Goal: Transaction & Acquisition: Purchase product/service

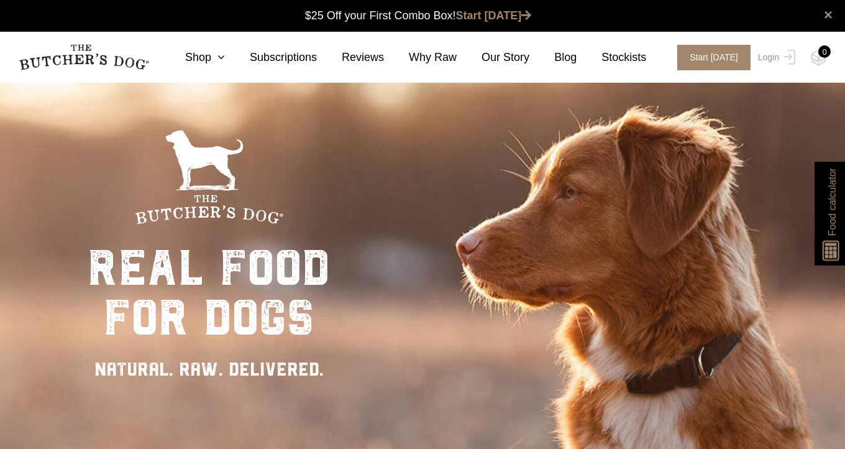
click at [778, 60] on div "Close dialog $25 OFF YOUR FIRST ORDER + FREE SHIPPING ($150 Minimum Spend) Emai…" at bounding box center [422, 224] width 845 height 449
click at [778, 60] on link "Login" at bounding box center [775, 57] width 40 height 25
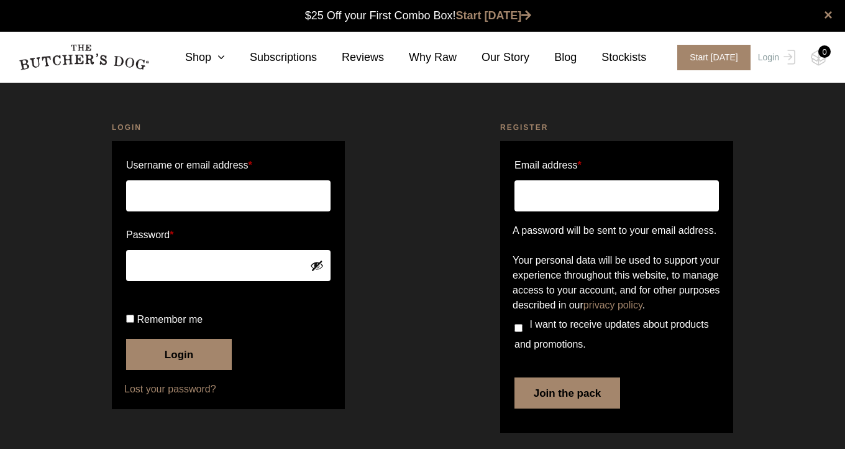
scroll to position [1, 0]
type input "gilliandryland@gmail.com"
click at [179, 370] on button "Login" at bounding box center [179, 354] width 106 height 31
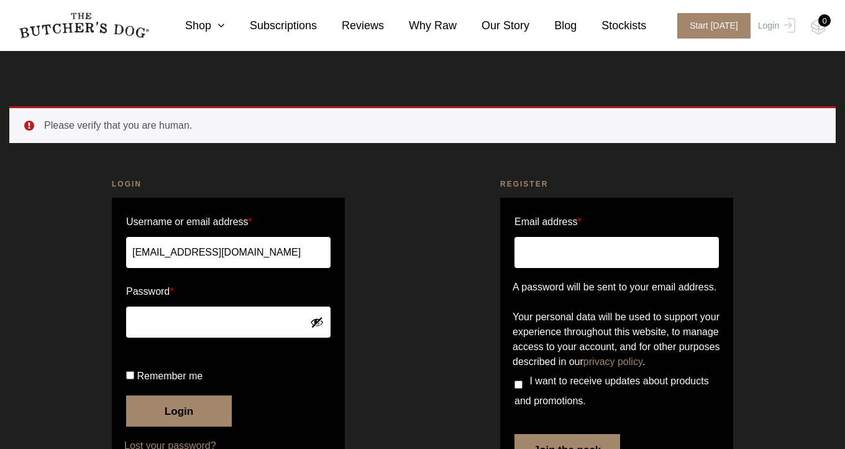
scroll to position [105, 0]
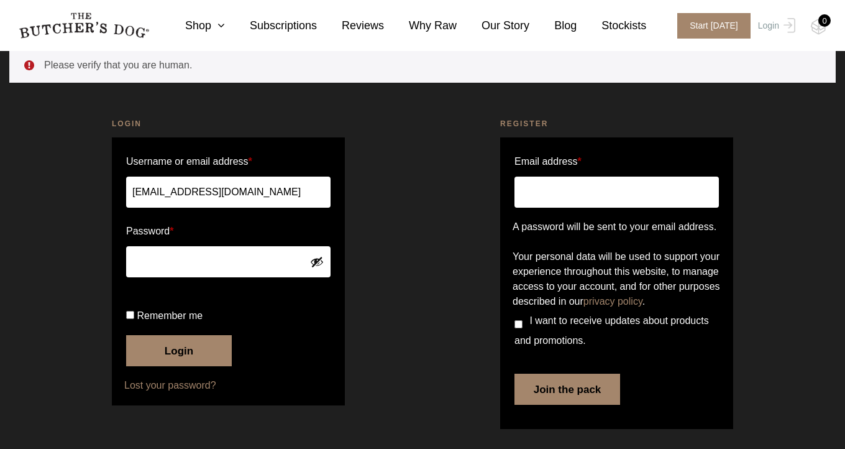
click at [318, 255] on button "Show password" at bounding box center [317, 262] width 14 height 14
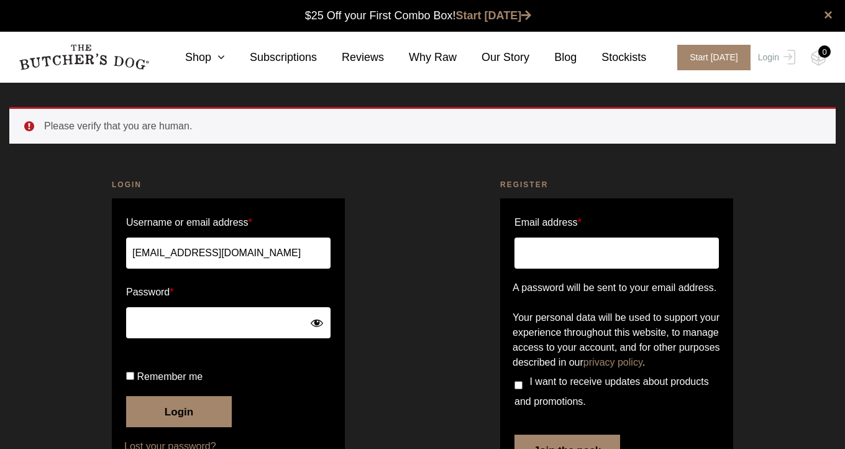
scroll to position [0, 0]
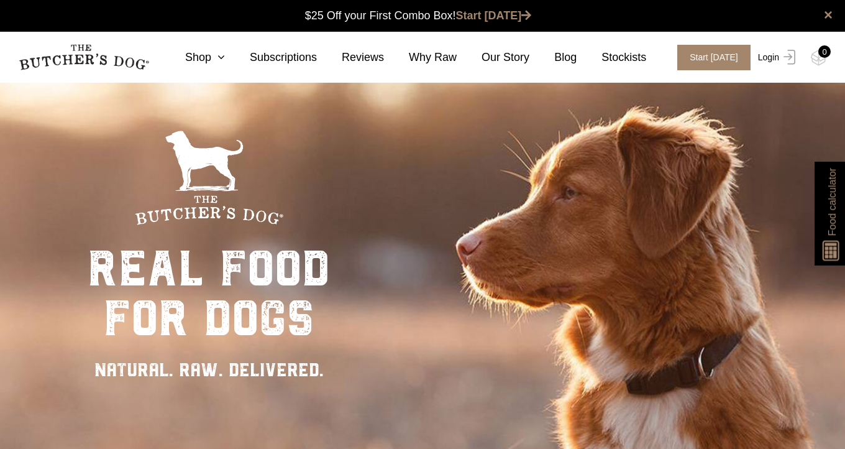
click at [787, 56] on img at bounding box center [787, 57] width 16 height 15
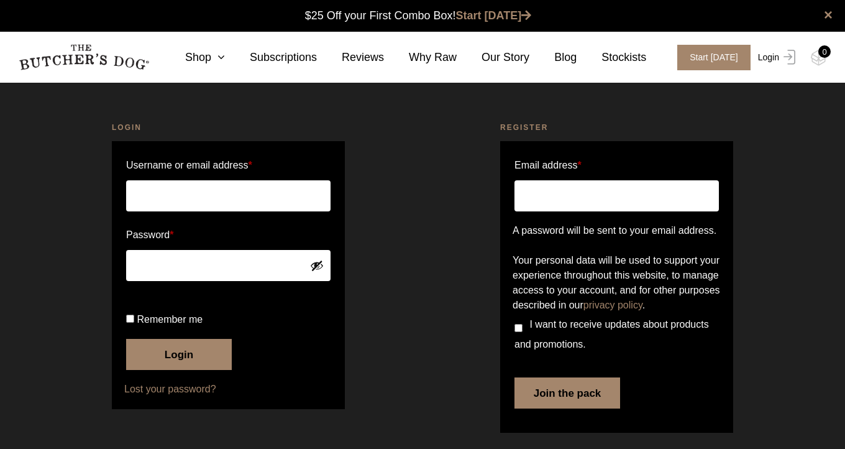
type input "[EMAIL_ADDRESS][DOMAIN_NAME]"
click at [180, 370] on button "Login" at bounding box center [179, 354] width 106 height 31
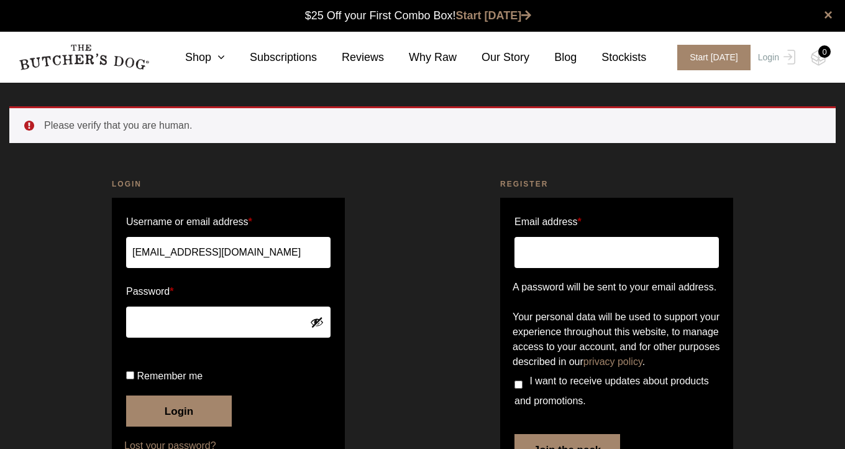
scroll to position [1, 0]
click at [227, 374] on form "Username or email address * gilliandryland@gmail.com Password * Remember me Log…" at bounding box center [228, 332] width 233 height 268
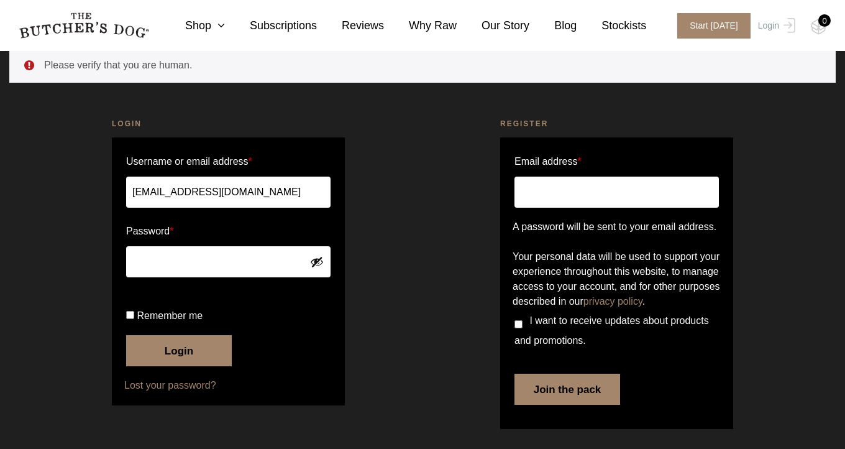
scroll to position [105, 0]
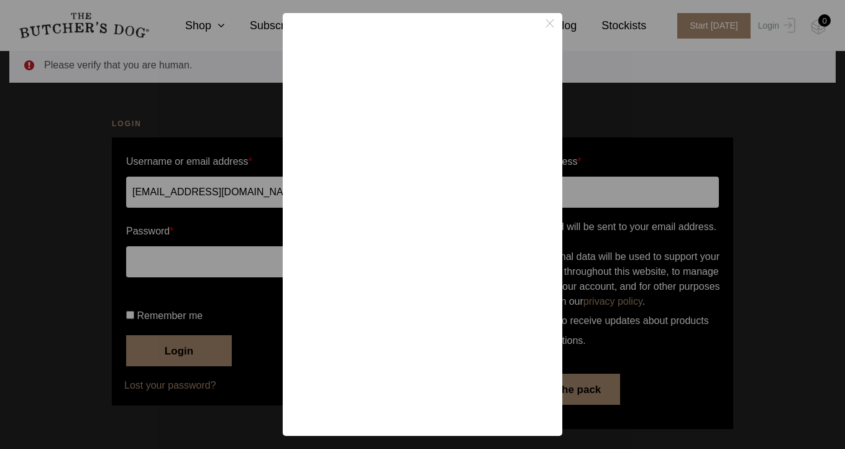
click at [551, 24] on line "Close button icon" at bounding box center [549, 23] width 7 height 8
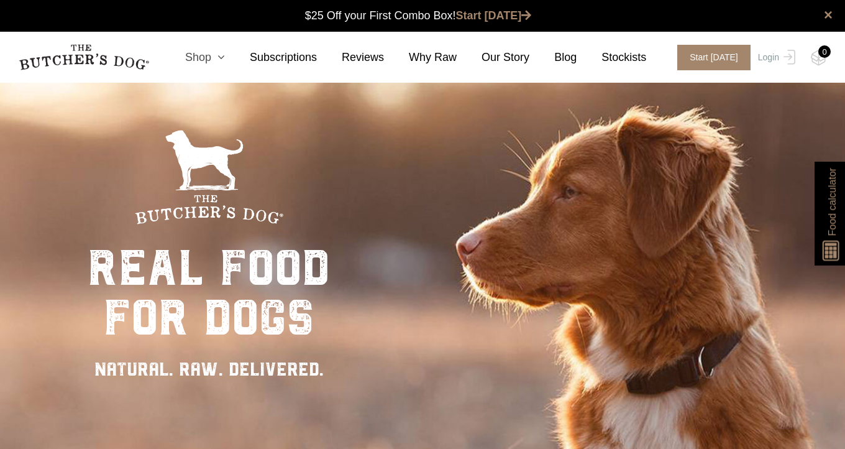
click at [205, 58] on link "Shop" at bounding box center [192, 57] width 65 height 17
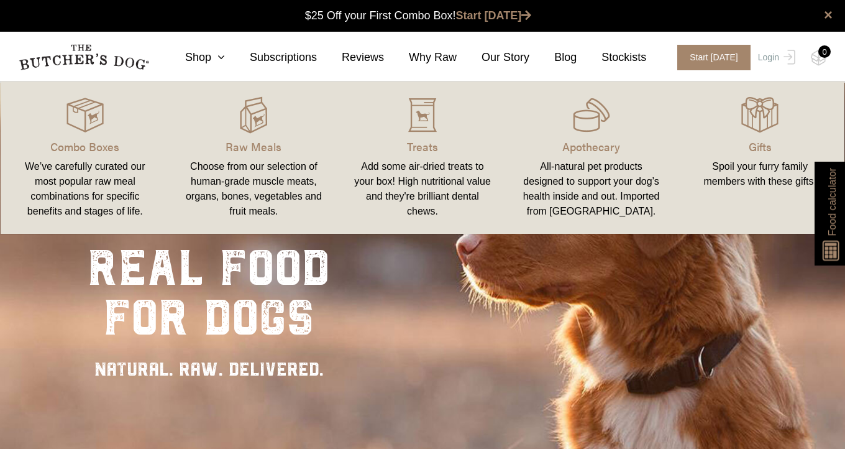
click at [258, 178] on div "Choose from our selection of human-grade muscle meats, organs, bones, vegetable…" at bounding box center [254, 189] width 139 height 60
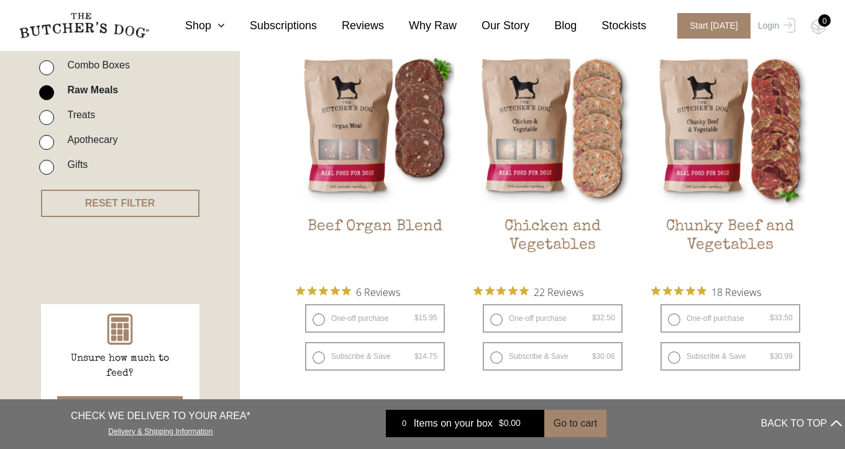
scroll to position [327, 0]
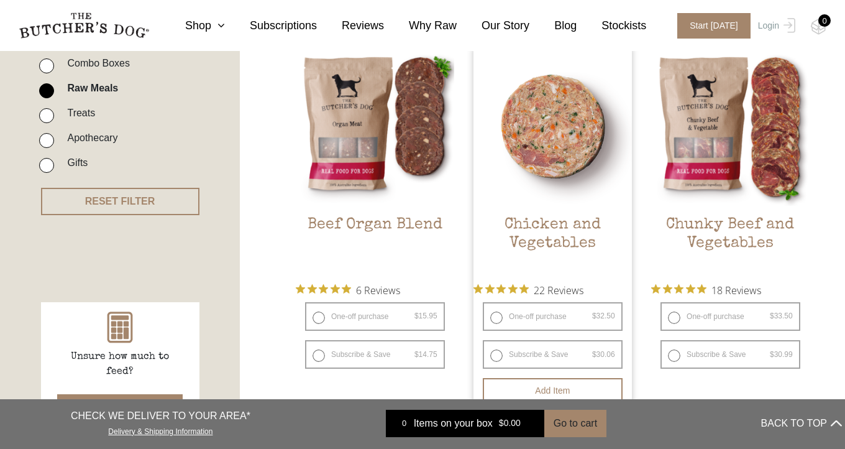
click at [495, 317] on label "One-off purchase $ 32.50 — or subscribe and save 7.5%" at bounding box center [553, 316] width 140 height 29
radio input "true"
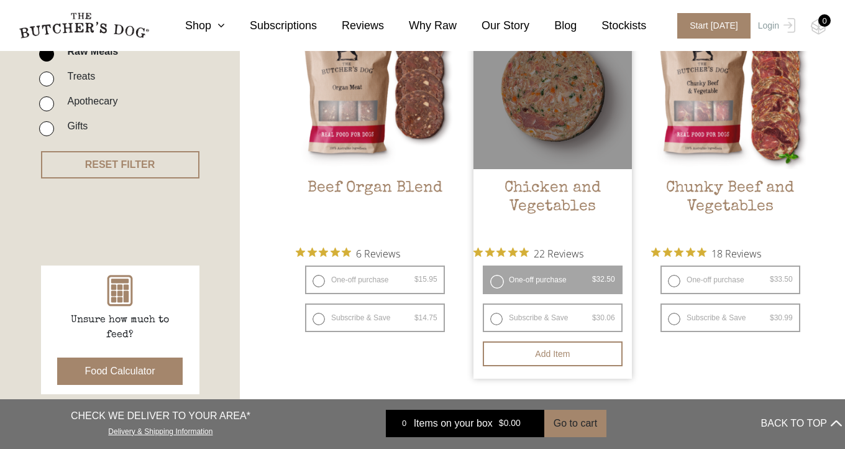
scroll to position [416, 0]
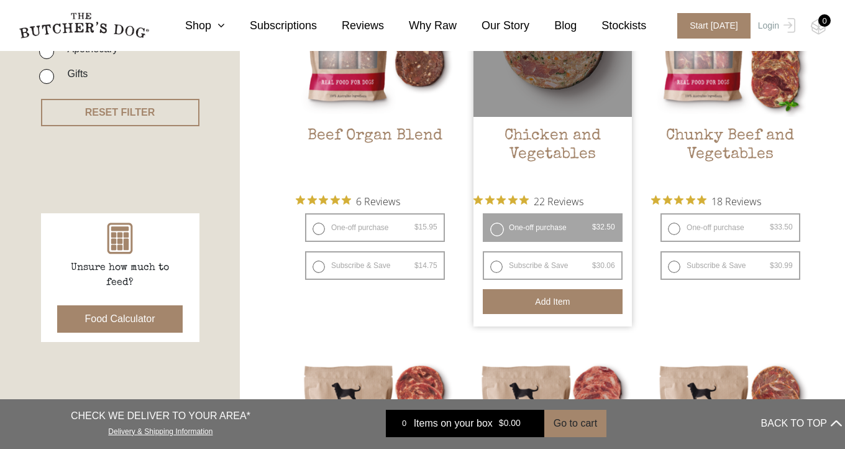
click at [552, 298] on button "Add item" at bounding box center [553, 301] width 140 height 25
click at [495, 229] on label "One-off purchase $ 32.50 — or subscribe and save 7.5%" at bounding box center [553, 227] width 140 height 29
click at [524, 303] on button "Add more" at bounding box center [553, 301] width 140 height 25
click at [497, 229] on label "One-off purchase $ 32.50 — or subscribe and save 7.5%" at bounding box center [553, 227] width 140 height 29
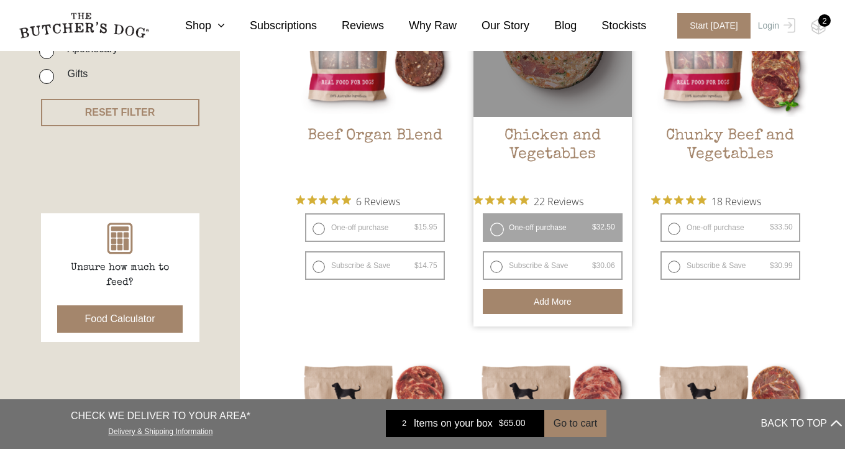
click at [538, 298] on button "Add more" at bounding box center [553, 301] width 140 height 25
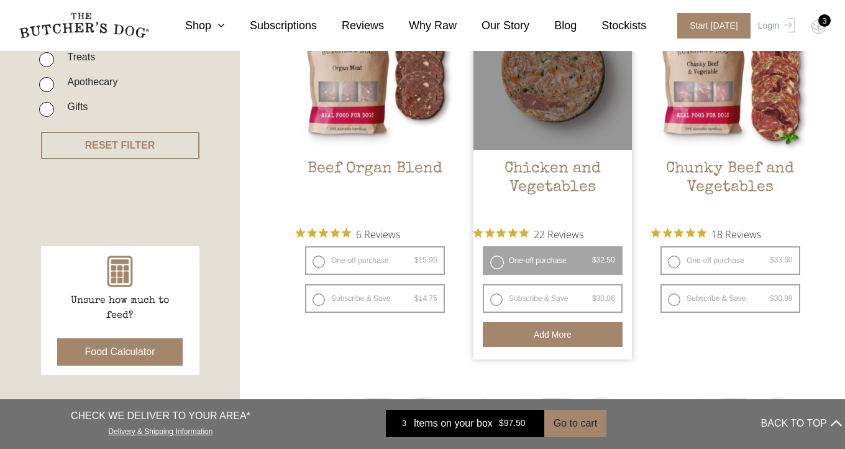
scroll to position [379, 0]
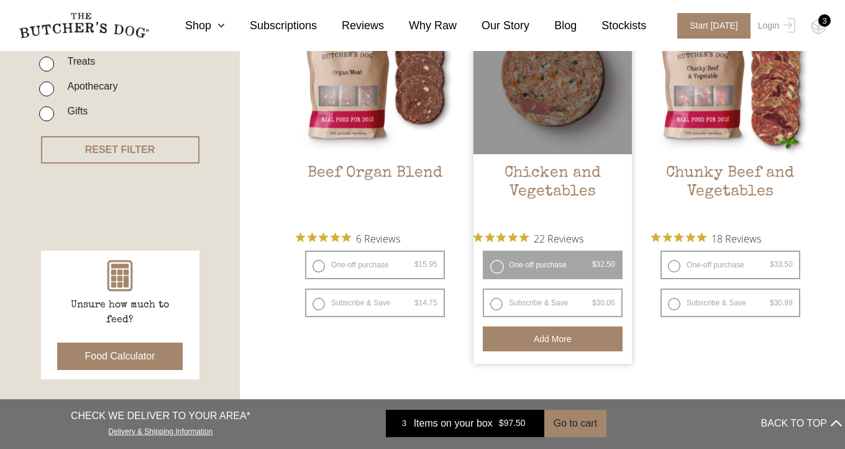
click at [566, 185] on h2 "Chicken and Vegetables" at bounding box center [553, 193] width 159 height 58
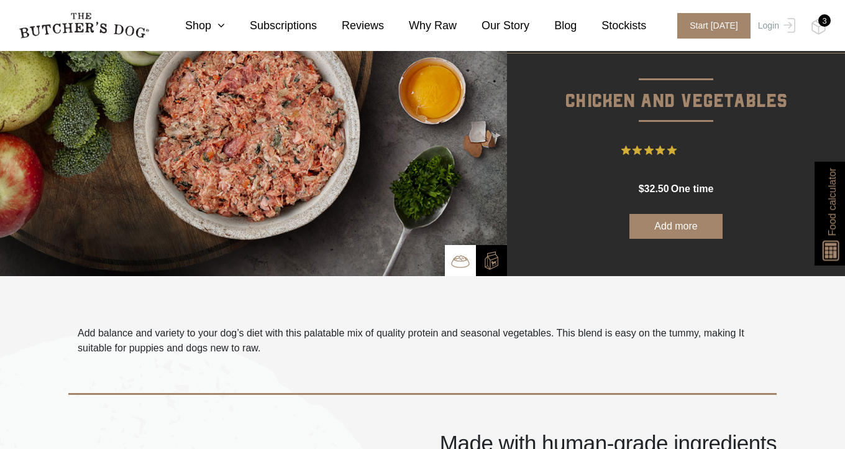
scroll to position [77, 0]
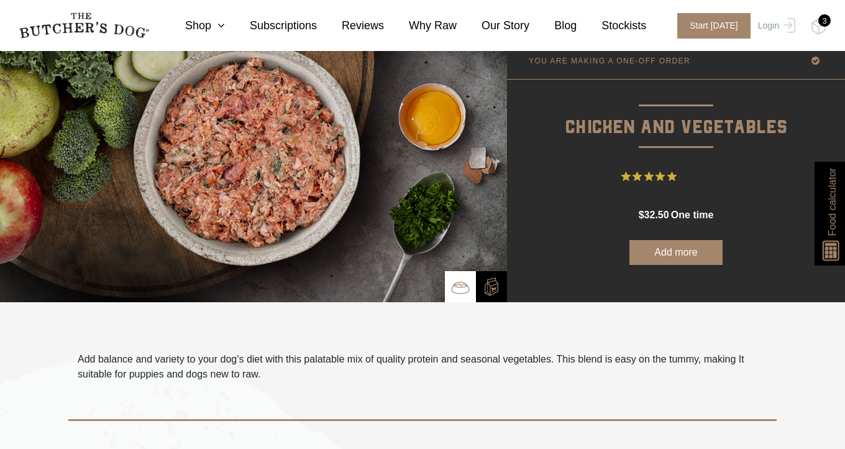
click at [666, 247] on button "Add more" at bounding box center [676, 252] width 93 height 25
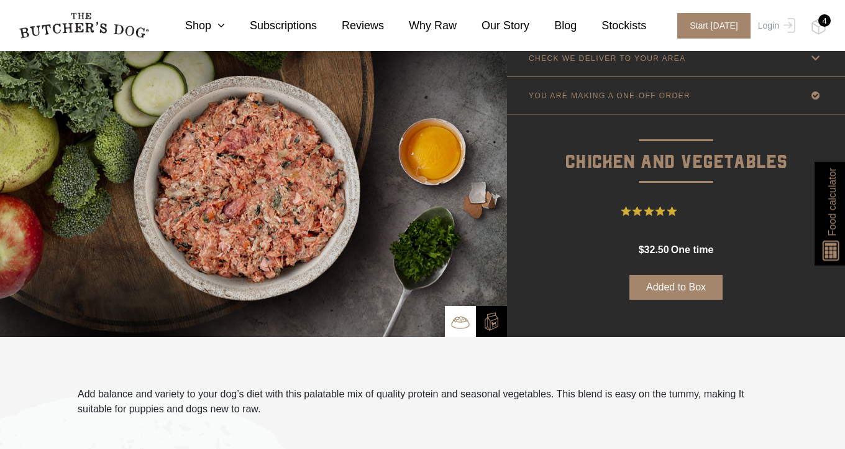
scroll to position [42, 0]
click at [821, 26] on img at bounding box center [819, 27] width 16 height 16
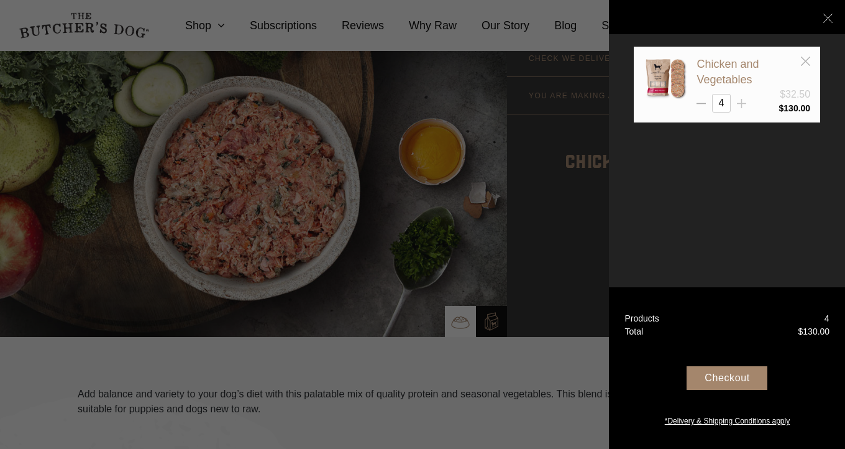
click at [739, 103] on icon at bounding box center [741, 103] width 9 height 9
type input "6"
click at [824, 17] on icon at bounding box center [828, 18] width 9 height 9
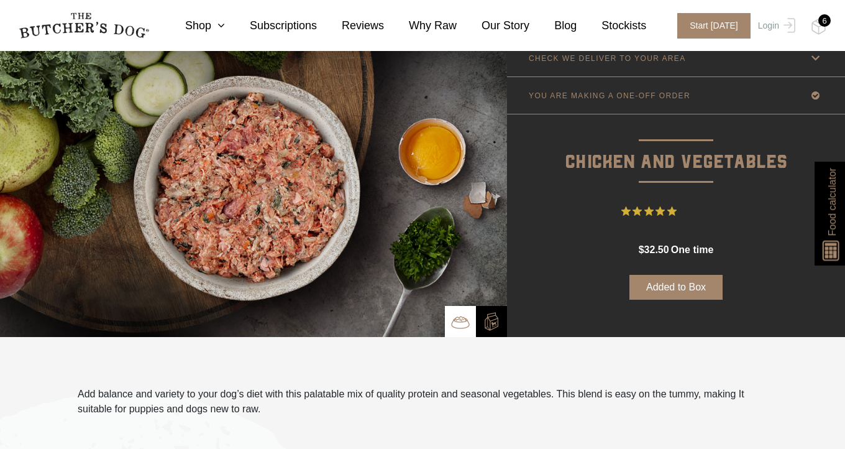
scroll to position [45, 0]
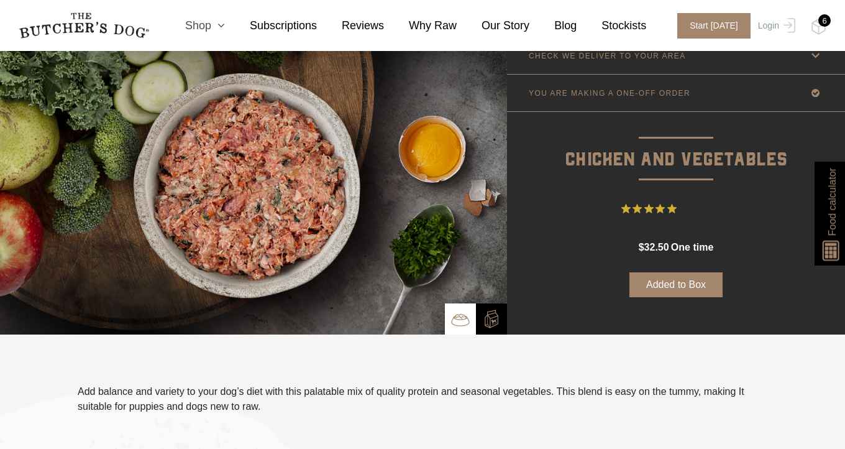
click at [209, 25] on link "Shop" at bounding box center [192, 25] width 65 height 17
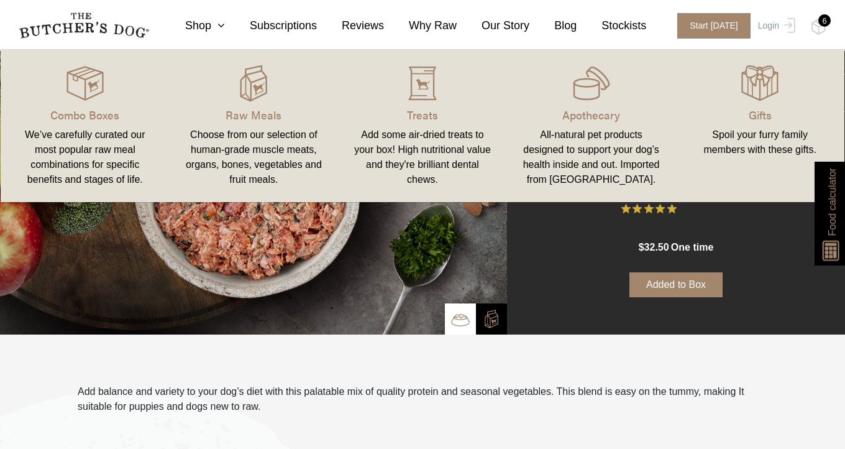
click at [447, 154] on div "Add some air-dried treats to your box! High nutritional value and they're brill…" at bounding box center [422, 157] width 139 height 60
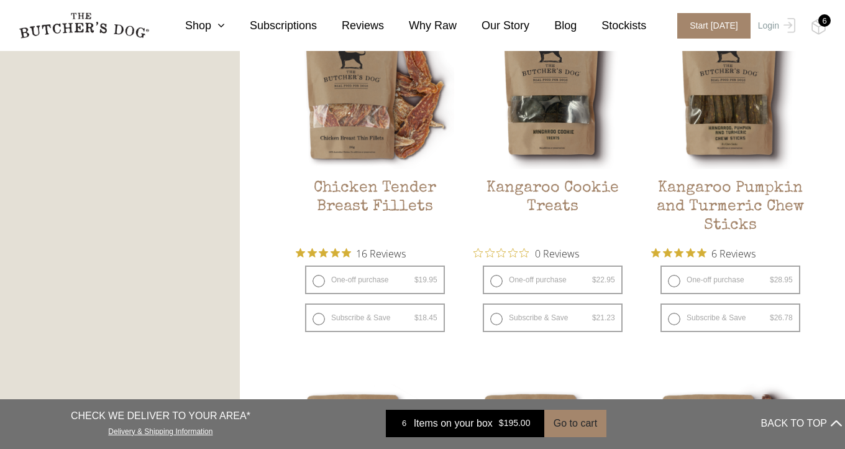
scroll to position [738, 0]
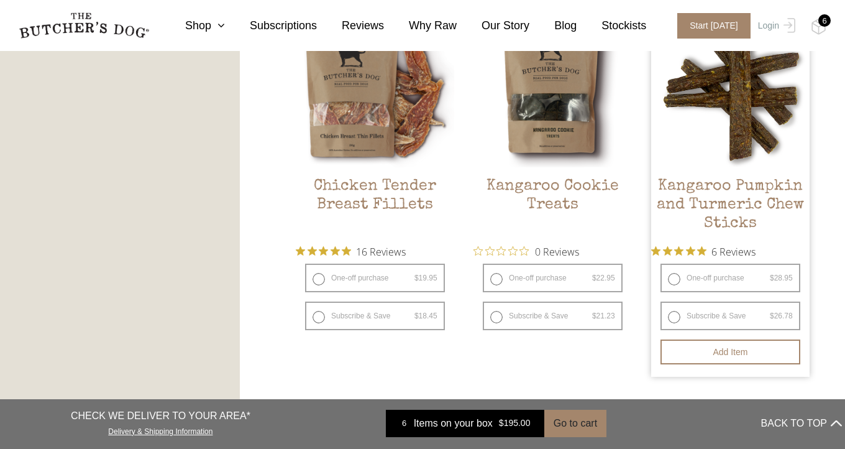
click at [672, 279] on label "One-off purchase $ 28.95 — or subscribe and save 7.5%" at bounding box center [731, 278] width 140 height 29
radio input "true"
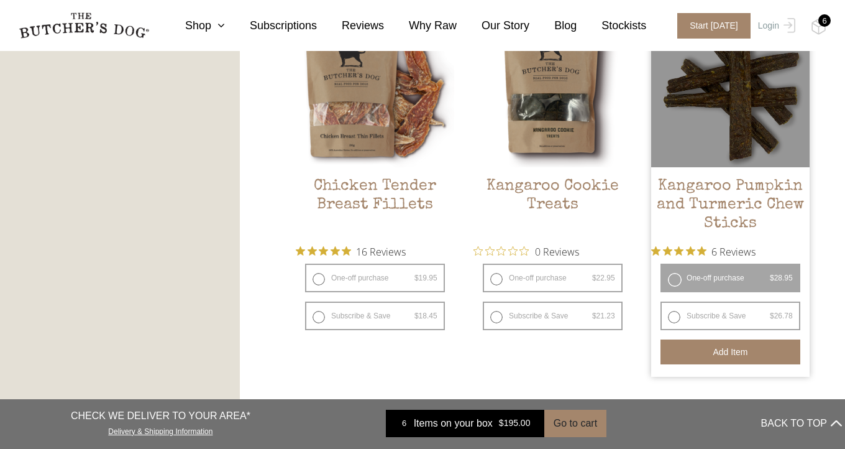
click at [719, 354] on button "Add item" at bounding box center [731, 351] width 140 height 25
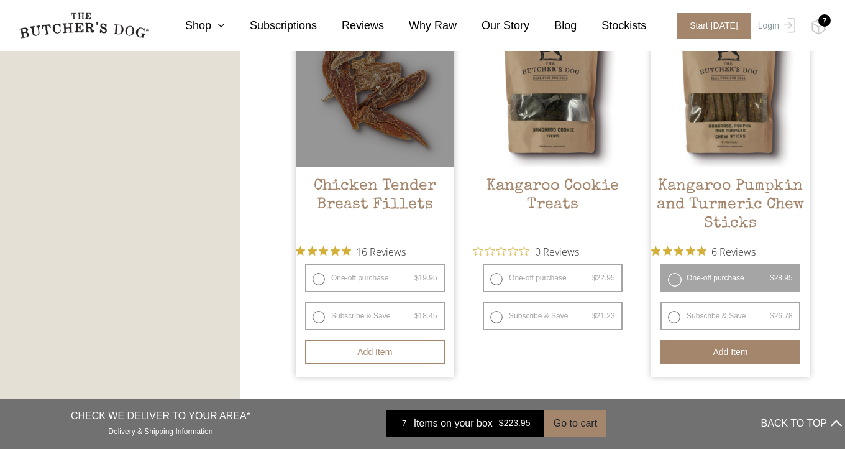
click at [319, 278] on label "One-off purchase $ 19.95 — or subscribe and save 7.5%" at bounding box center [375, 278] width 140 height 29
radio input "true"
radio input "false"
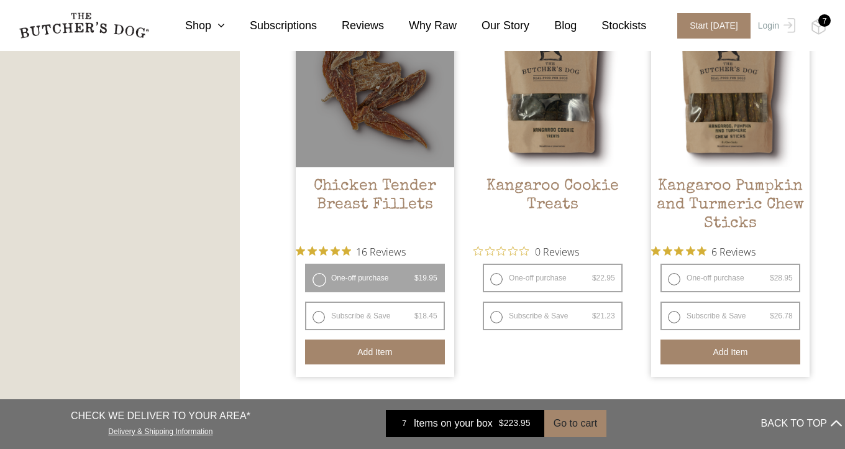
click at [380, 352] on button "Add item" at bounding box center [375, 351] width 140 height 25
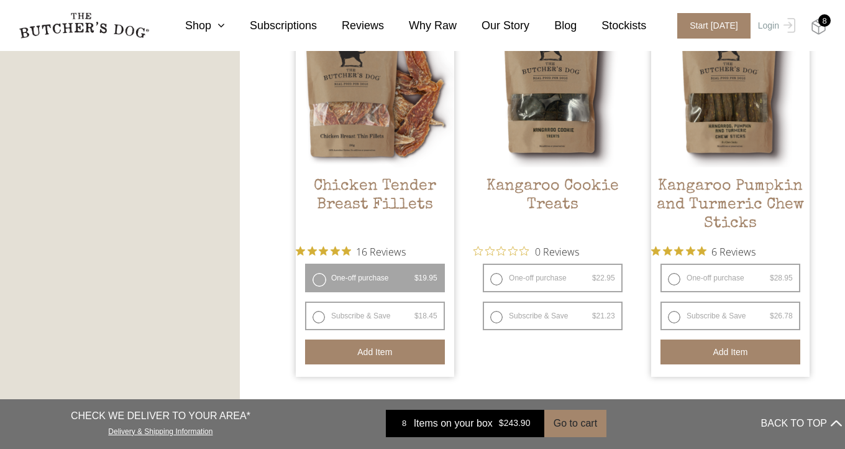
click at [821, 27] on img at bounding box center [819, 27] width 16 height 16
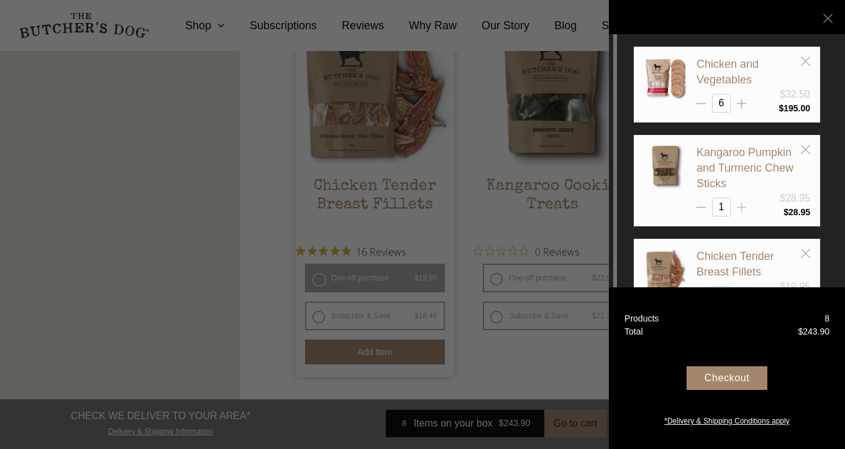
click at [741, 104] on line at bounding box center [741, 104] width 9 height 0
click at [741, 207] on icon at bounding box center [741, 207] width 9 height 9
click at [742, 108] on line at bounding box center [742, 103] width 0 height 9
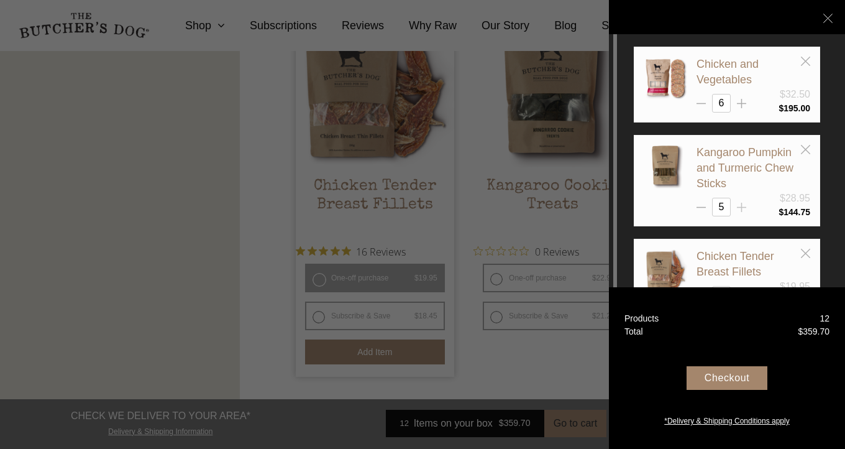
type input "6"
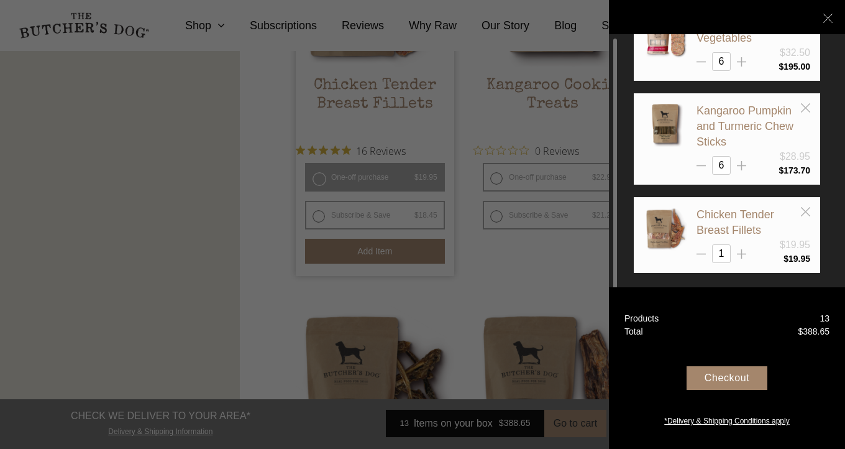
scroll to position [842, 0]
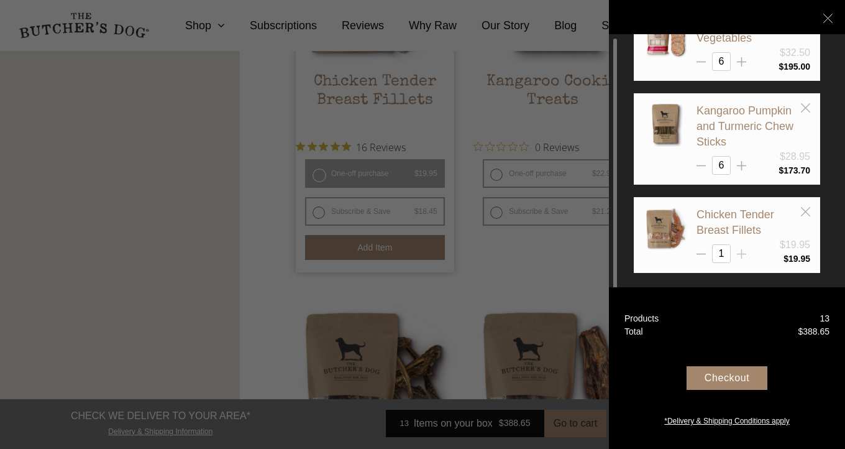
click at [742, 67] on line at bounding box center [742, 61] width 0 height 9
type input "4"
click at [727, 379] on div "Checkout" at bounding box center [727, 378] width 81 height 24
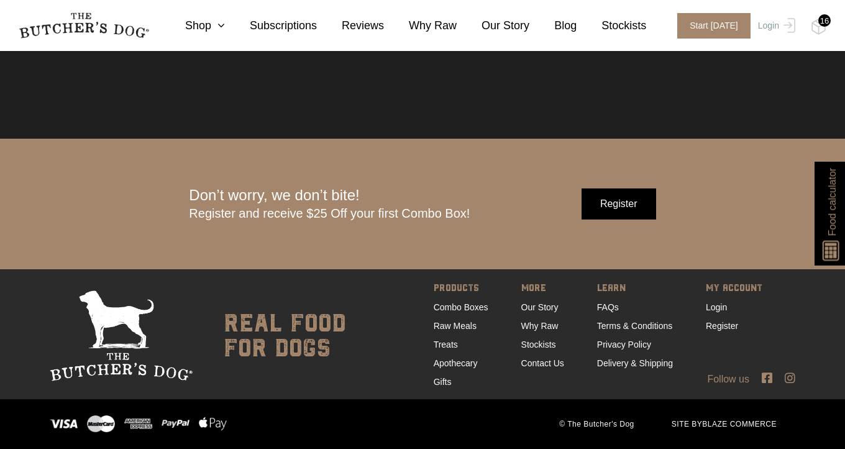
scroll to position [3834, 0]
click at [550, 362] on link "Contact Us" at bounding box center [543, 363] width 43 height 10
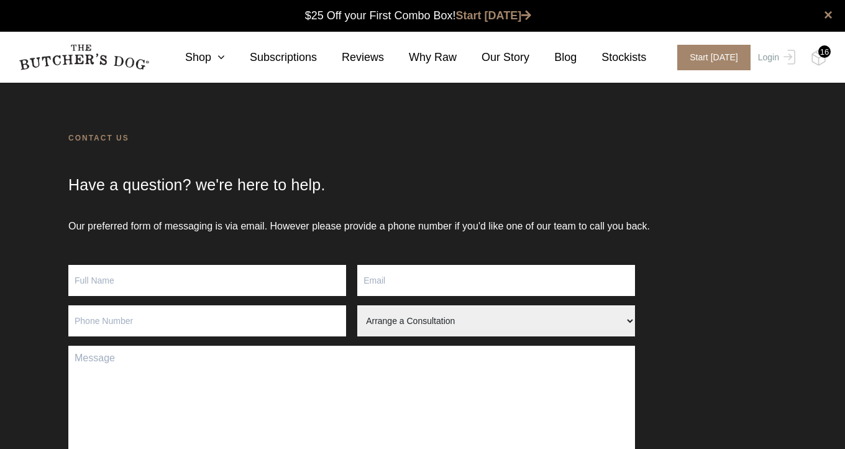
scroll to position [1, 0]
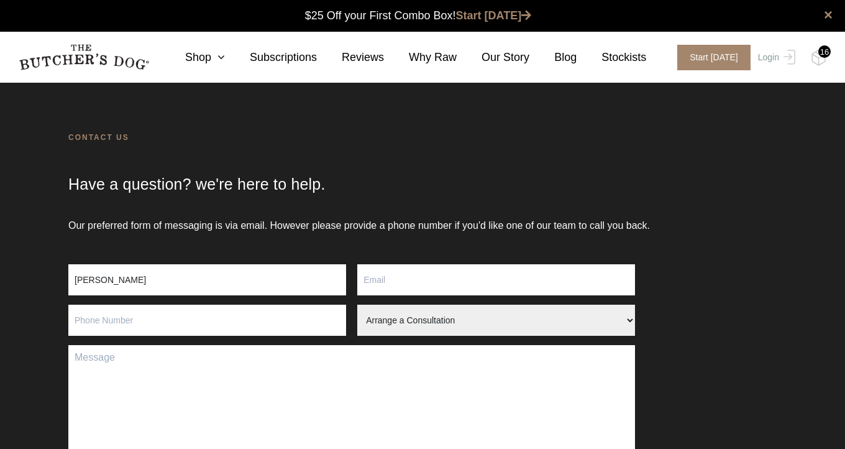
type input "[PERSON_NAME]"
type input "gillian"
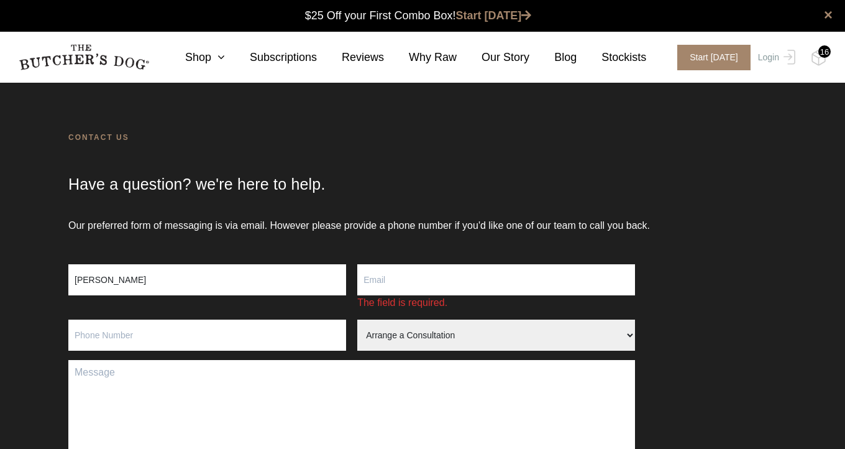
type input "[EMAIL_ADDRESS][DOMAIN_NAME]"
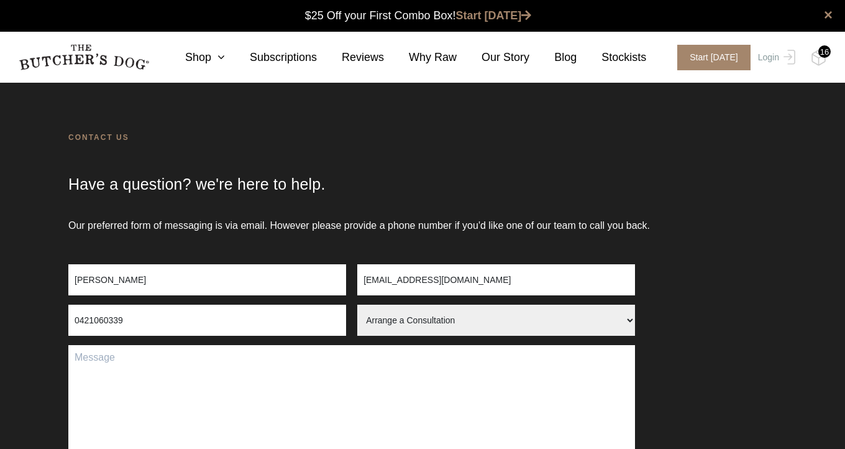
type input "0421060339"
click at [110, 363] on textarea "Contact form" at bounding box center [351, 424] width 567 height 159
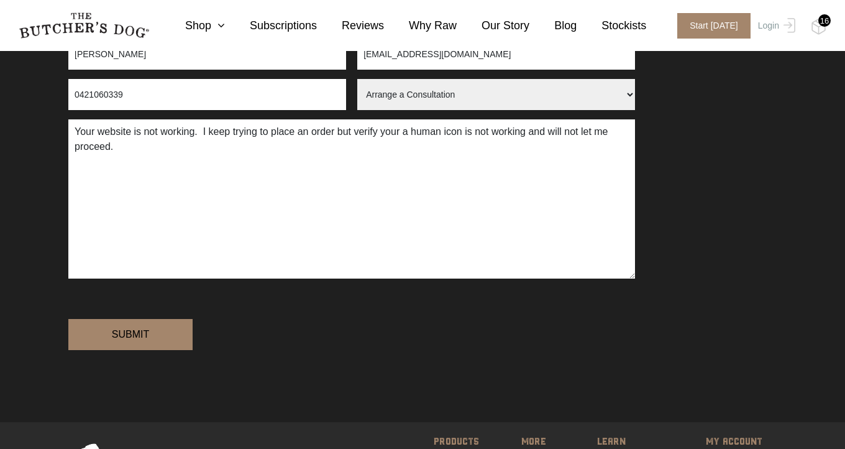
scroll to position [251, 0]
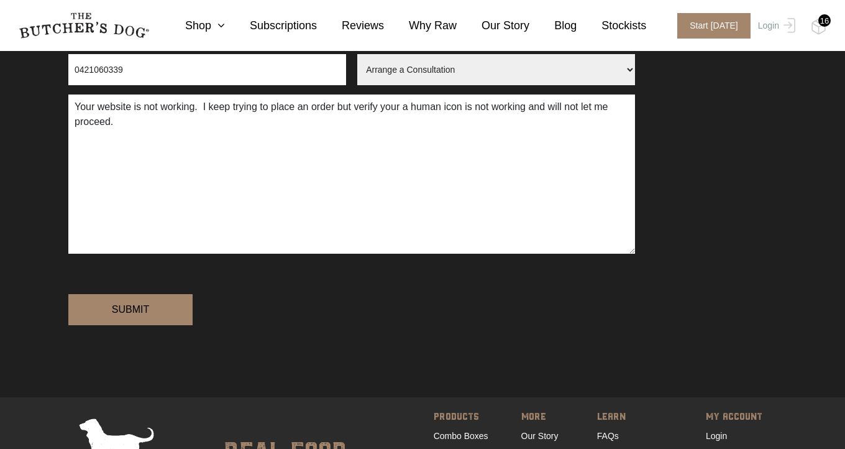
type textarea "Your website is not working. I keep trying to place an order but verify your a …"
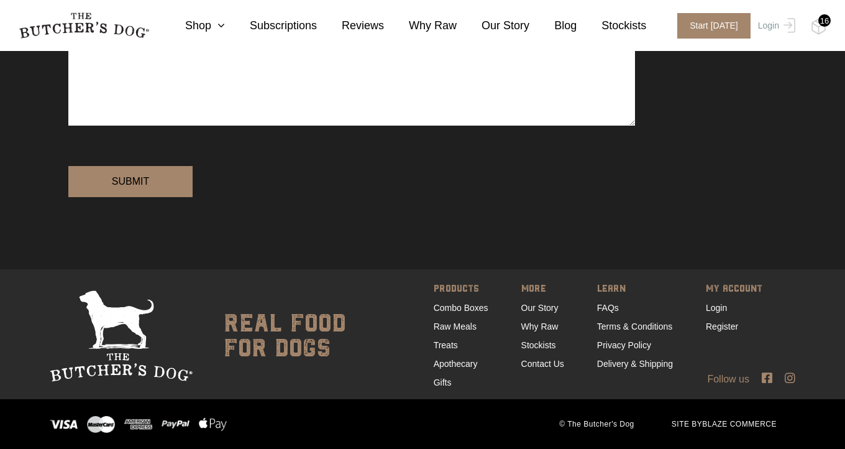
scroll to position [422, 0]
click at [541, 362] on link "Contact Us" at bounding box center [543, 364] width 43 height 10
